Goal: Task Accomplishment & Management: Use online tool/utility

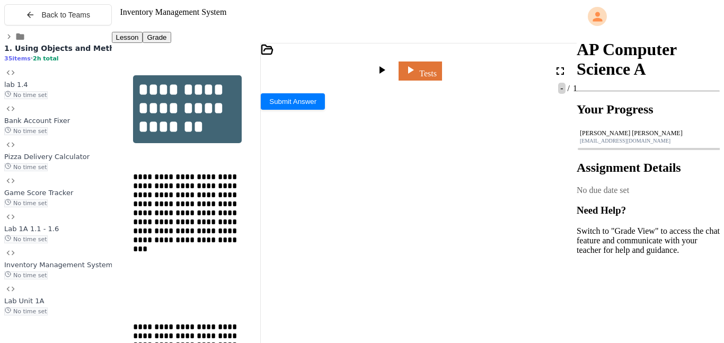
click at [48, 315] on span "No time set" at bounding box center [25, 311] width 43 height 8
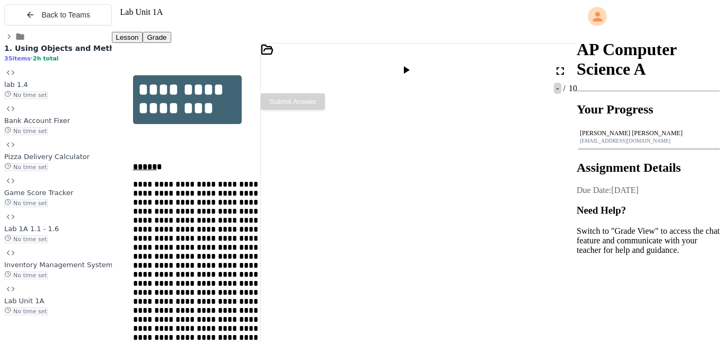
scroll to position [222, 0]
click at [415, 64] on div at bounding box center [407, 71] width 15 height 15
click at [266, 220] on textarea "Terminal input" at bounding box center [265, 214] width 8 height 12
